Goal: Navigation & Orientation: Find specific page/section

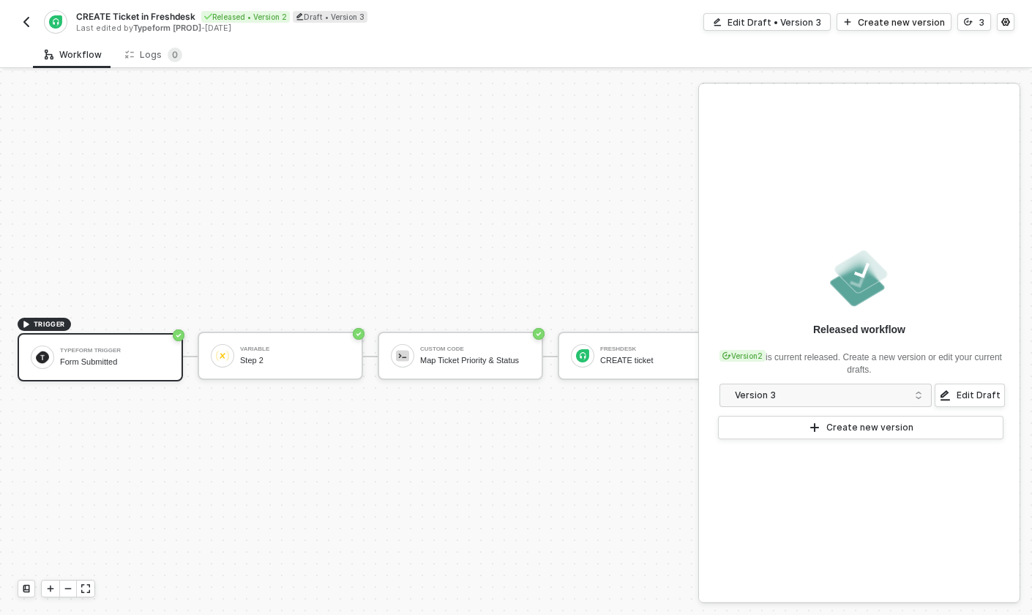
scroll to position [27, 0]
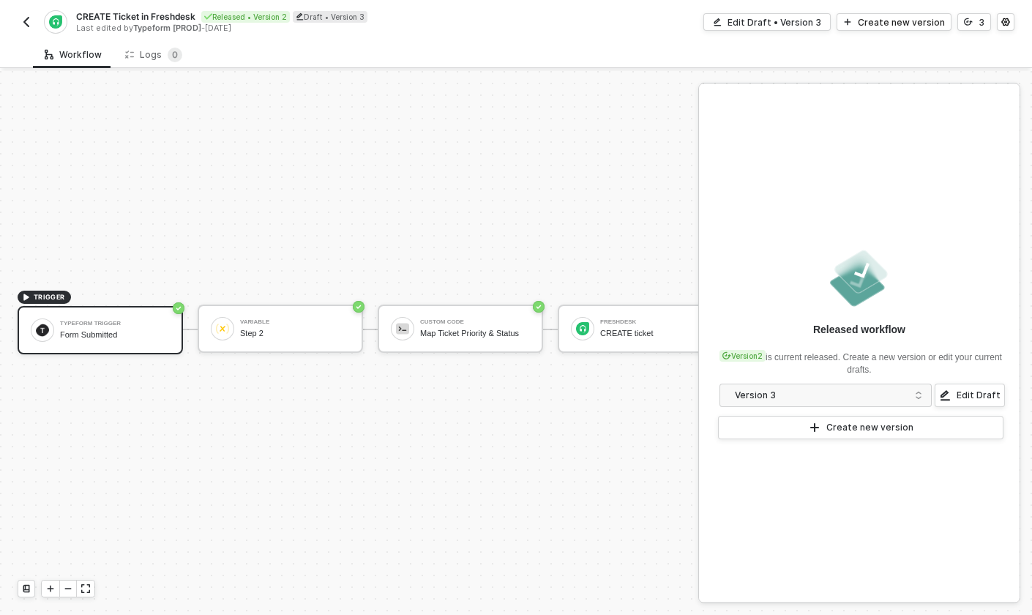
click at [31, 27] on img "button" at bounding box center [26, 22] width 12 height 12
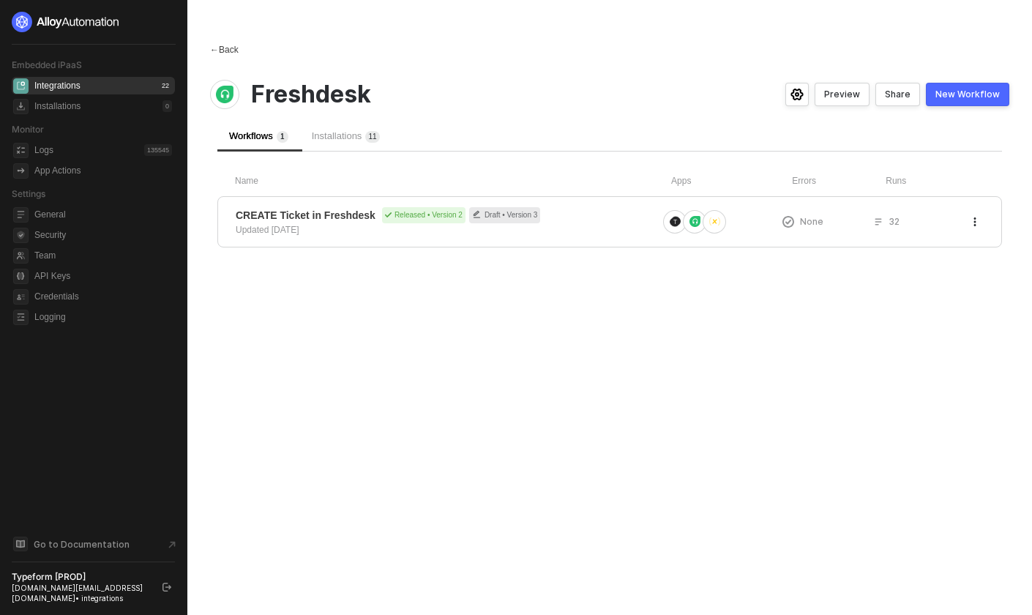
click at [214, 50] on span "←" at bounding box center [214, 50] width 9 height 10
